Goal: Use online tool/utility: Utilize a website feature to perform a specific function

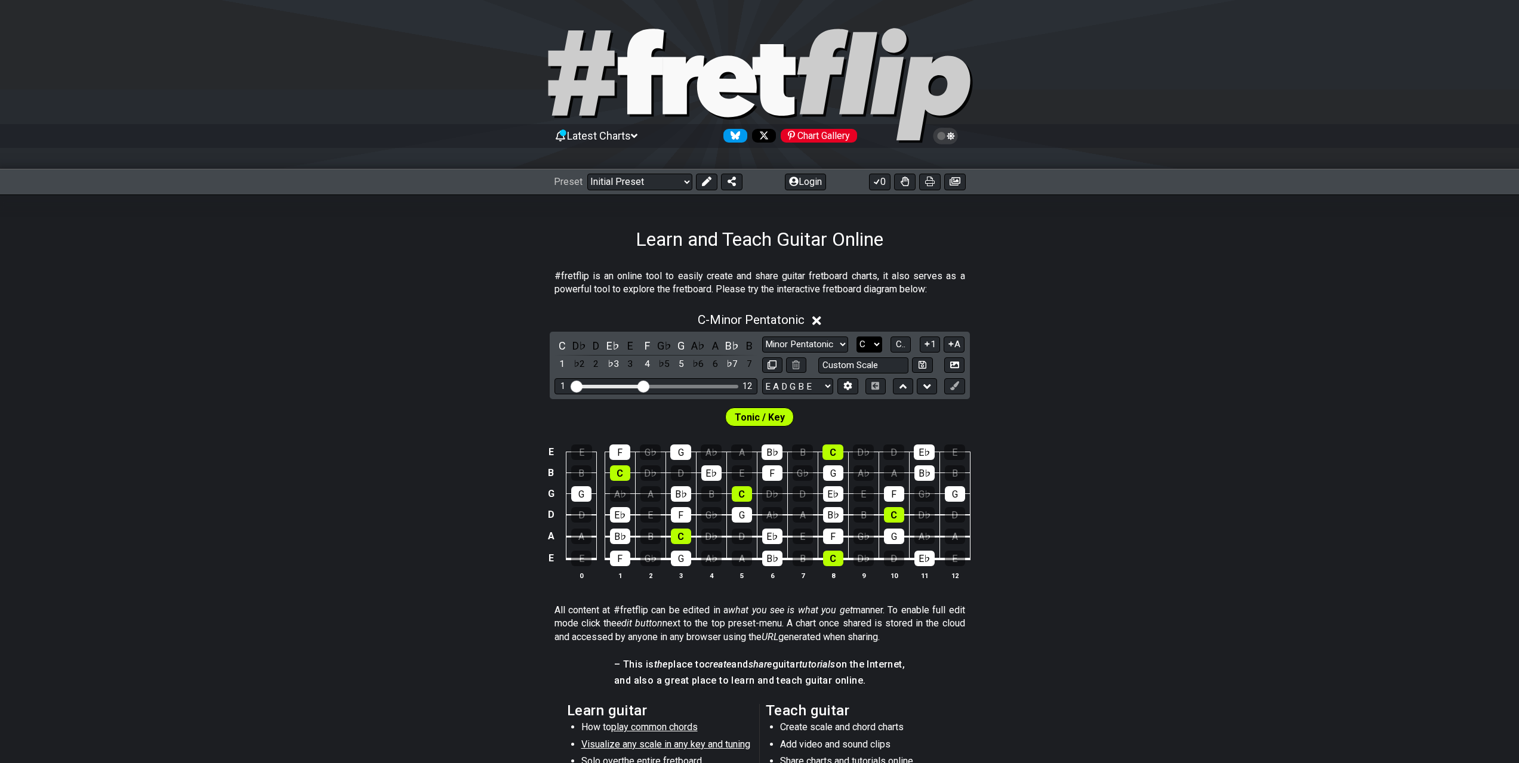
click at [862, 345] on select "A♭ A A♯ B♭ B C C♯ D♭ D D♯ E♭ E F F♯ G♭ G G♯" at bounding box center [869, 345] width 26 height 16
select select "E"
click at [856, 337] on select "A♭ A A♯ B♭ B C C♯ D♭ D D♯ E♭ E F F♯ G♭ G G♯" at bounding box center [869, 345] width 26 height 16
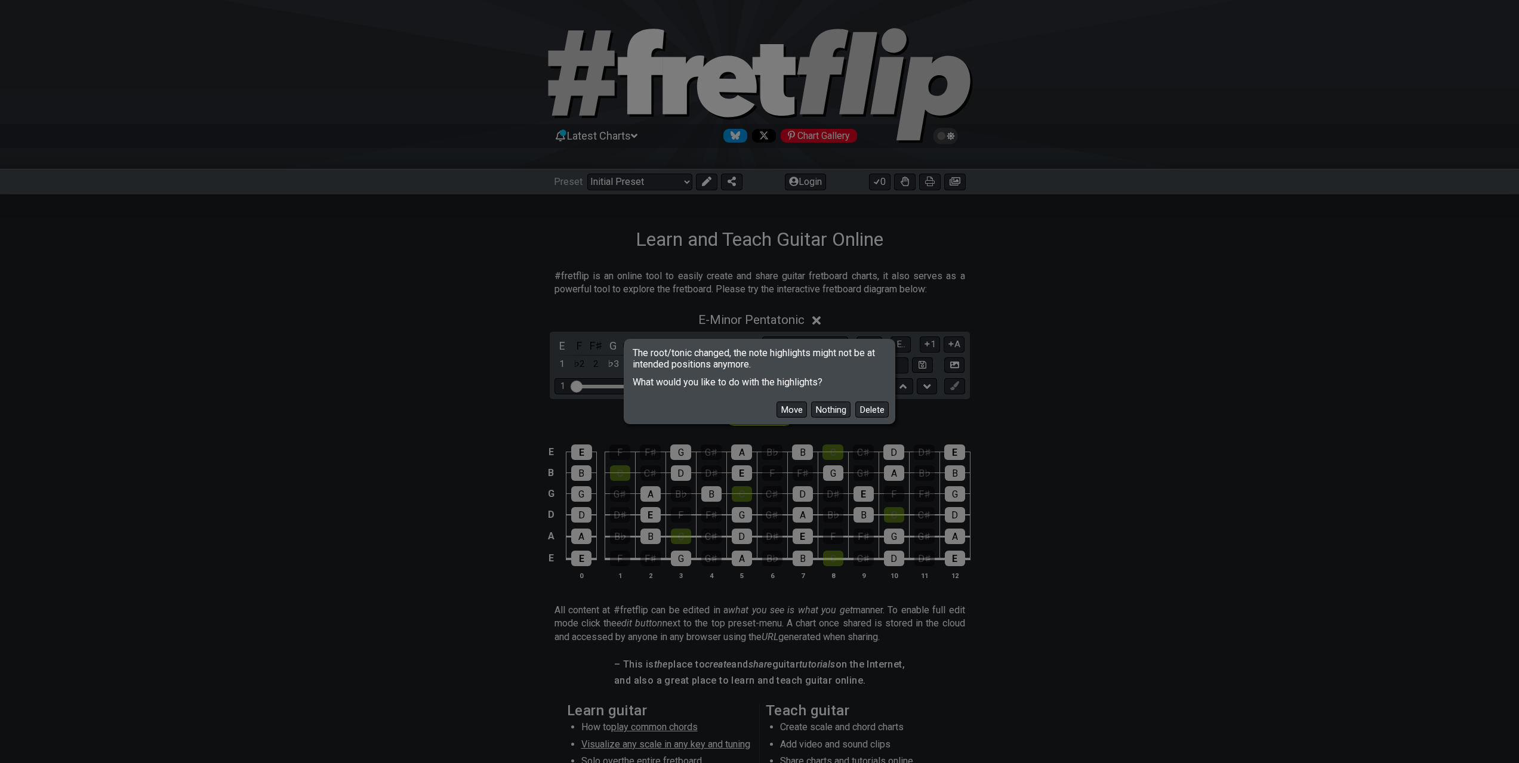
drag, startPoint x: 792, startPoint y: 412, endPoint x: 783, endPoint y: 412, distance: 9.0
click at [789, 412] on button "Move" at bounding box center [791, 410] width 30 height 16
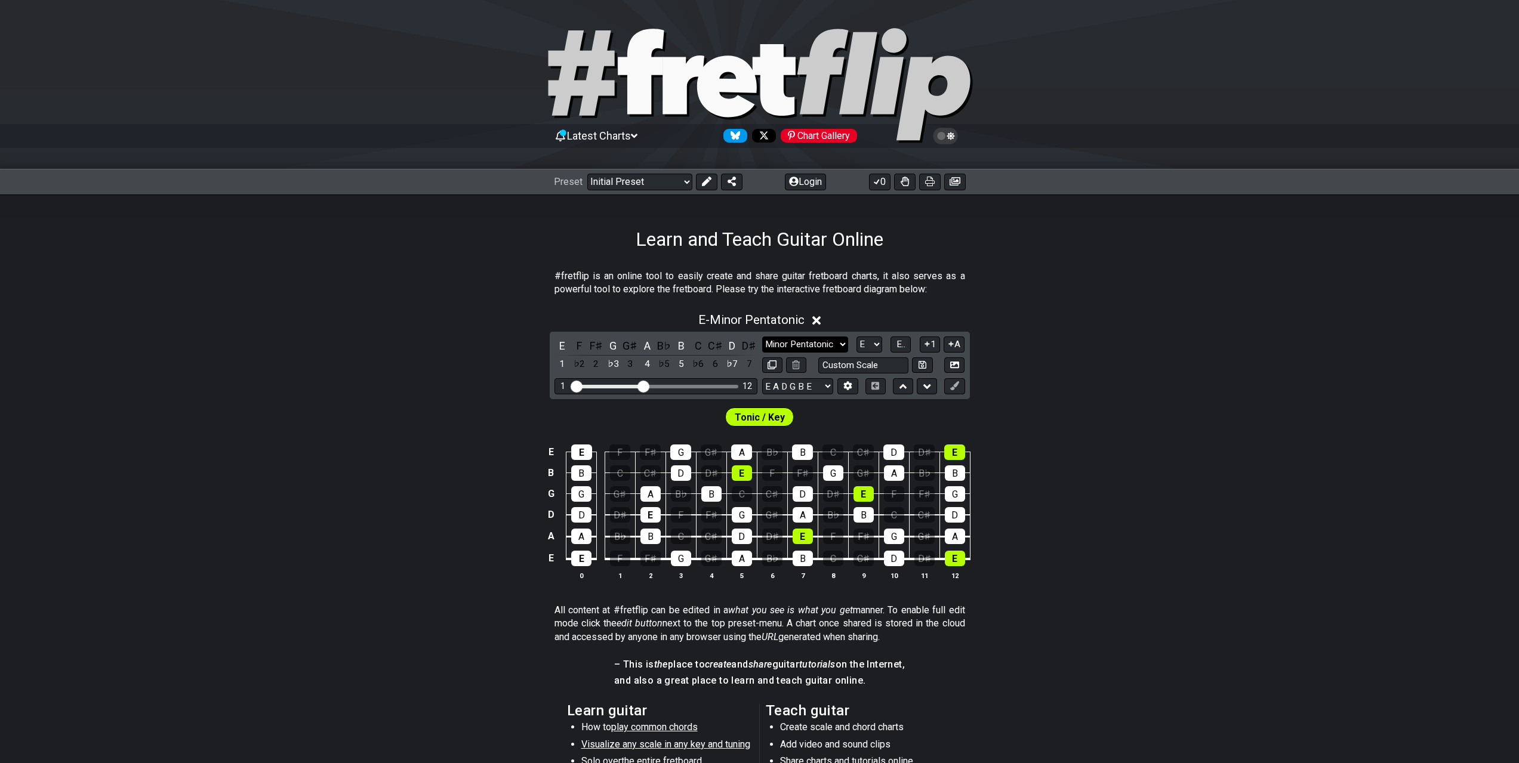
click at [798, 340] on select "Minor Pentatonic Click to edit Minor Pentatonic Major Pentatonic Minor Blues Ma…" at bounding box center [805, 345] width 86 height 16
select select "Major / [PERSON_NAME]"
click at [762, 337] on select "Minor Pentatonic Click to edit Minor Pentatonic Major Pentatonic Minor Blues Ma…" at bounding box center [805, 345] width 86 height 16
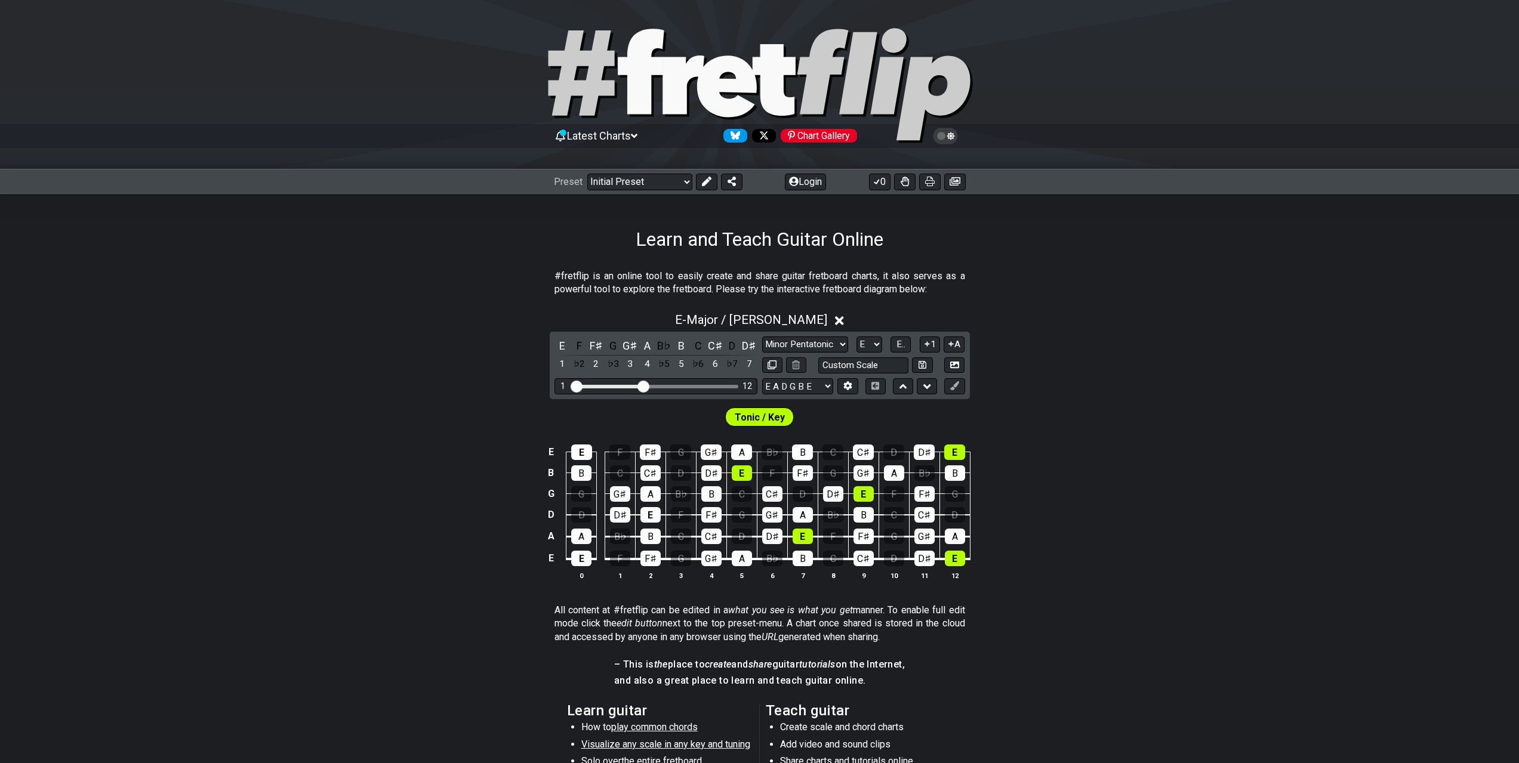
click at [329, 630] on section "All content at #fretflip can be edited in a what you see is what you get manner…" at bounding box center [759, 626] width 1519 height 54
click at [1307, 467] on div "E E F F♯ G G♯ A B♭ B C C♯ D D♯ E B B C C♯ D D♯ E F F♯ G G♯ A B♭ B G G G♯ A B♭ B…" at bounding box center [759, 513] width 1519 height 168
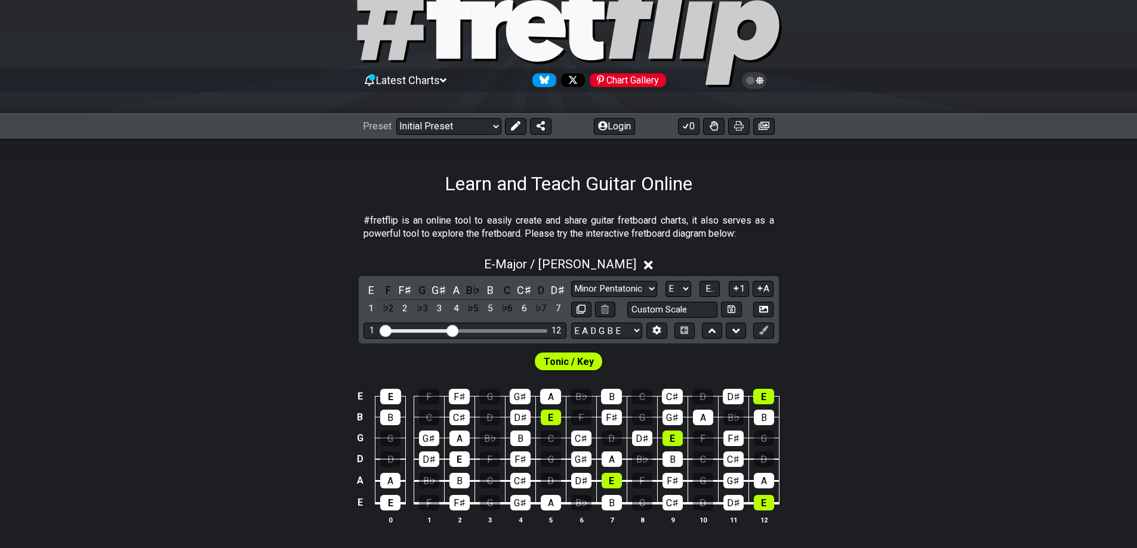
scroll to position [60, 0]
